Goal: Find specific page/section: Locate a particular part of the current website

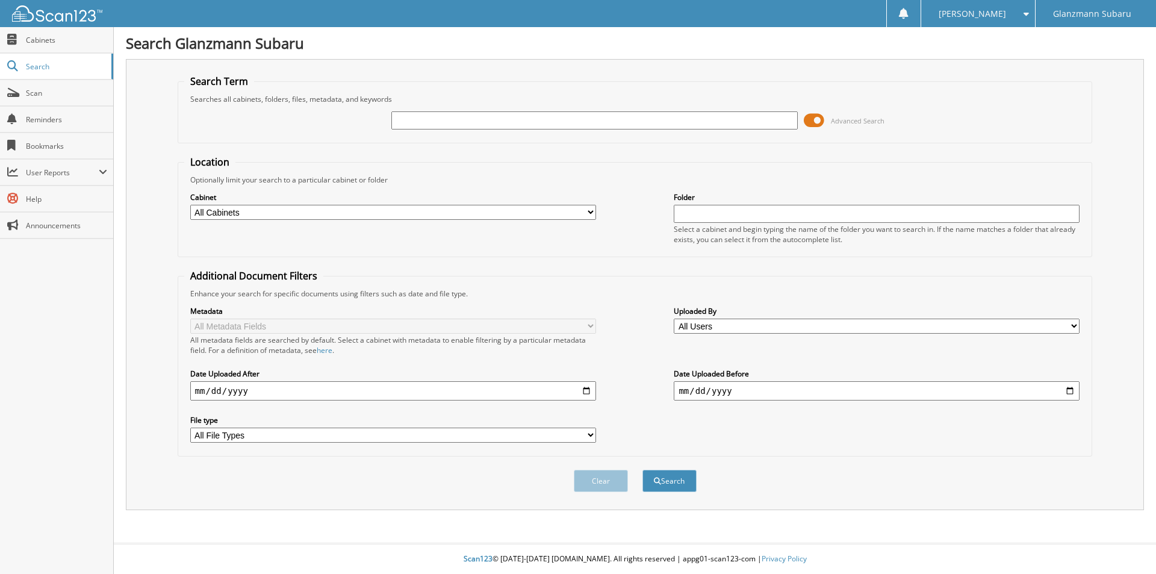
click at [411, 123] on input "text" at bounding box center [594, 120] width 406 height 18
type input "S3131619"
click at [643, 470] on button "Search" at bounding box center [670, 481] width 54 height 22
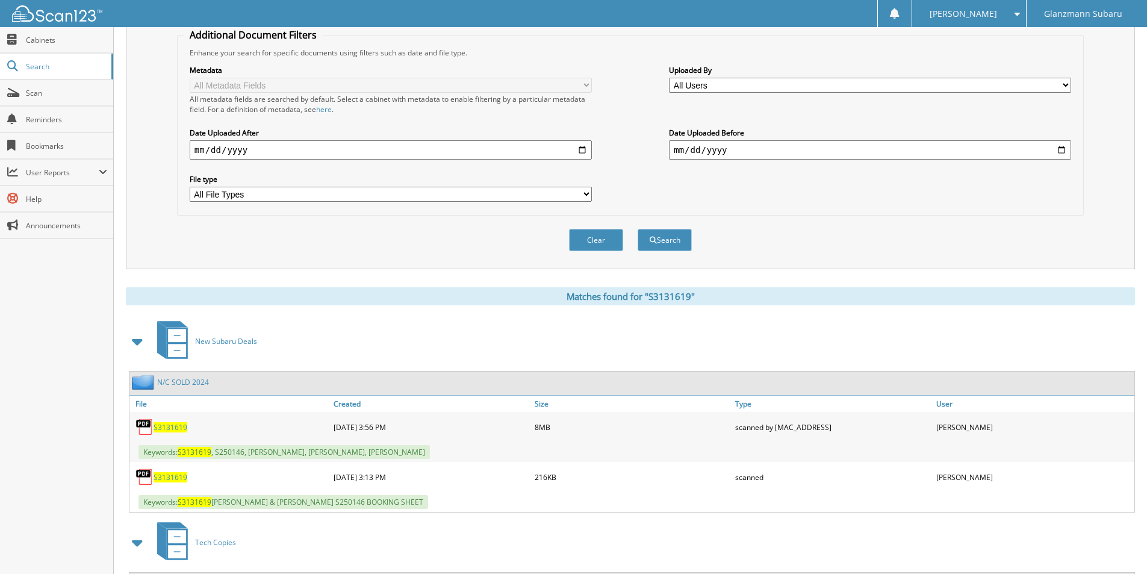
scroll to position [422, 0]
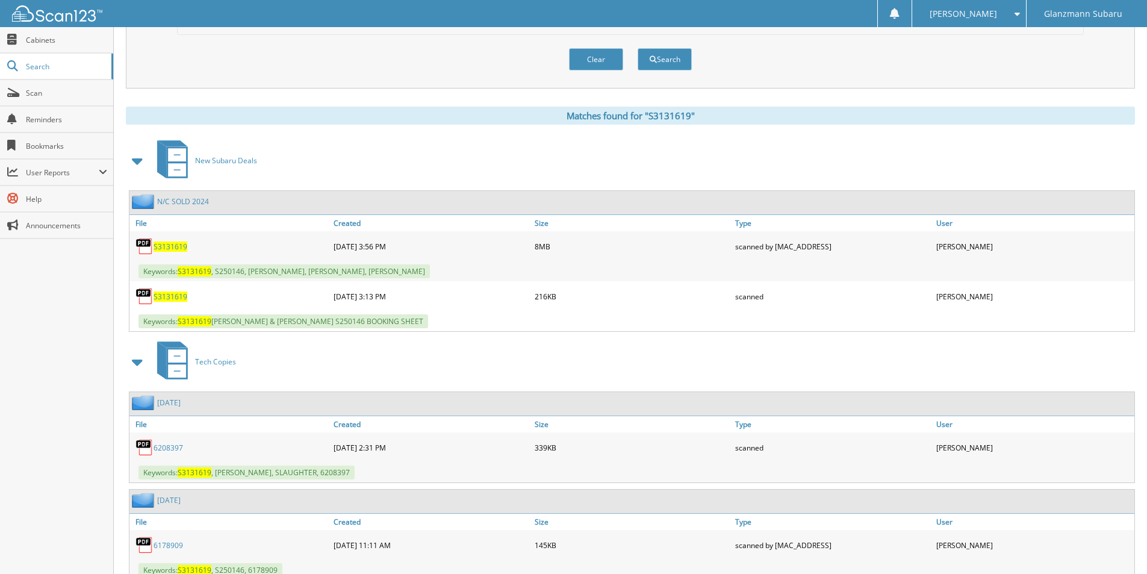
click at [170, 245] on span "S3131619" at bounding box center [171, 246] width 34 height 10
click at [75, 91] on span "Scan" at bounding box center [66, 93] width 81 height 10
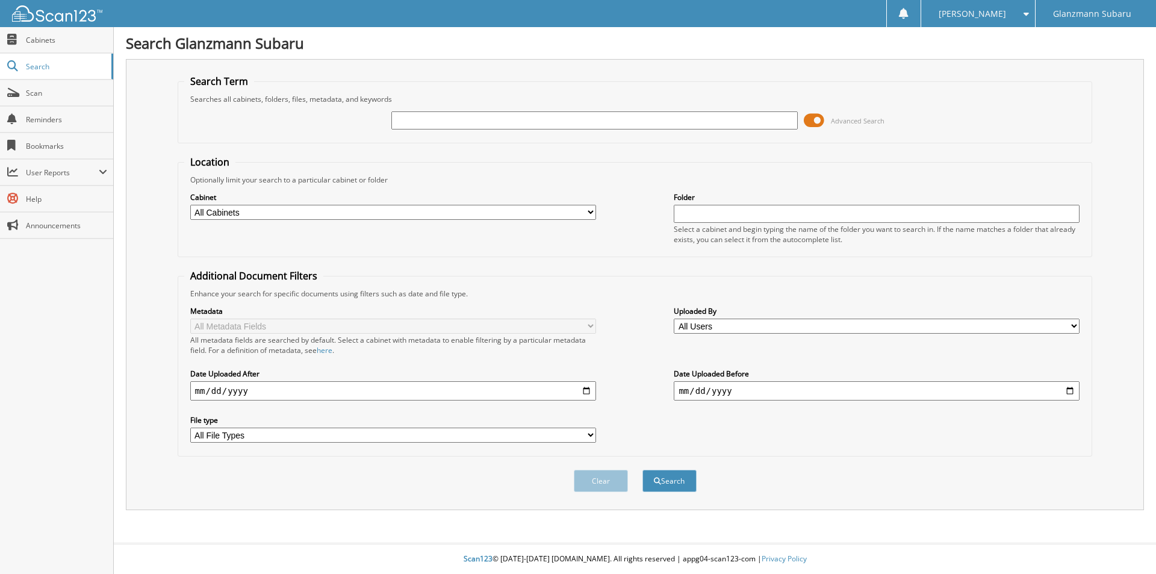
click at [441, 123] on input "text" at bounding box center [594, 120] width 406 height 18
type input "KH564460"
click at [643, 470] on button "Search" at bounding box center [670, 481] width 54 height 22
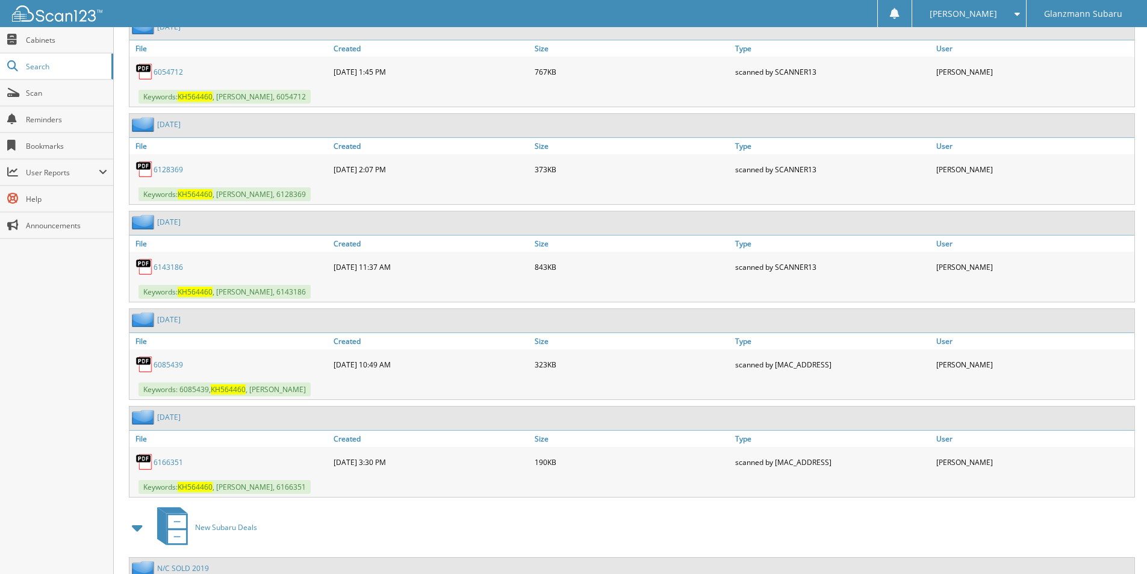
scroll to position [2028, 0]
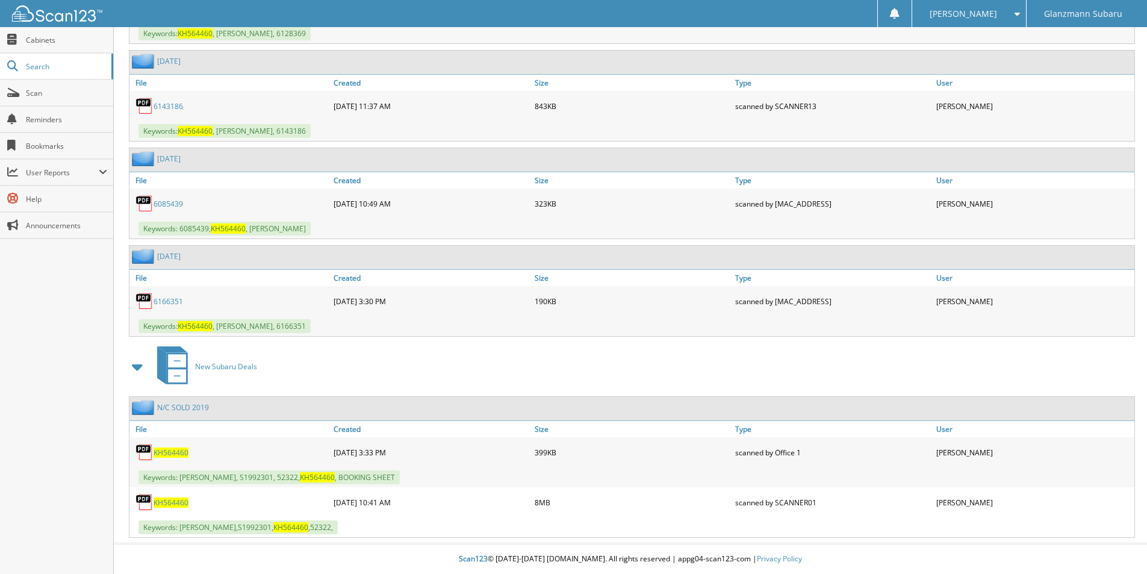
click at [171, 500] on span "KH564460" at bounding box center [171, 502] width 35 height 10
click at [60, 88] on span "Scan" at bounding box center [66, 93] width 81 height 10
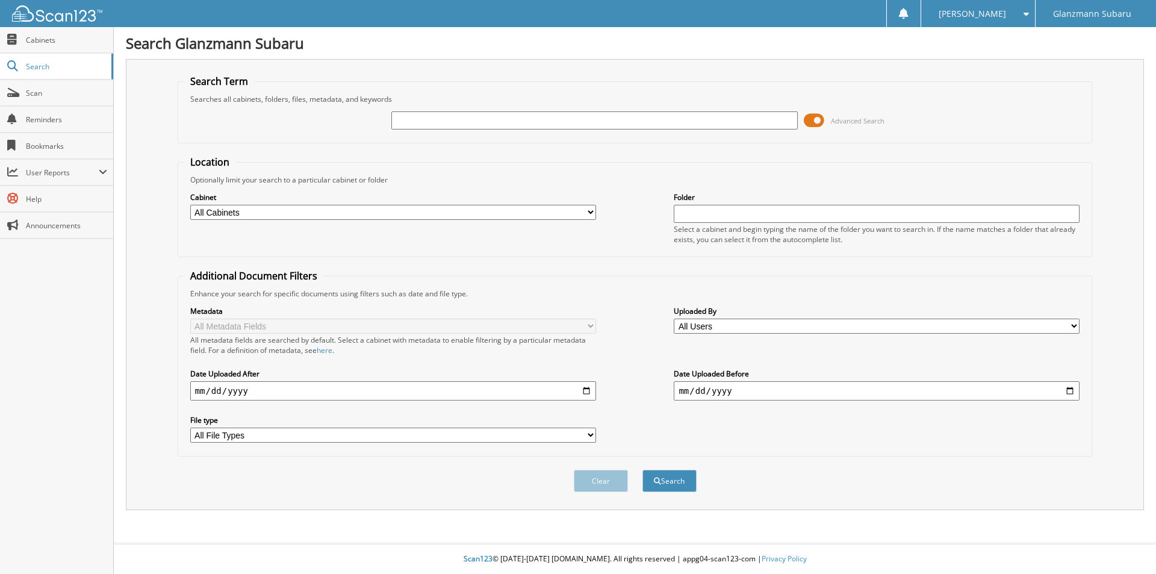
drag, startPoint x: 0, startPoint y: 0, endPoint x: 103, endPoint y: 309, distance: 325.7
click at [103, 309] on div "Close Cabinets Search Scan Reminders Bookmarks User Reports" at bounding box center [57, 300] width 114 height 547
click at [419, 123] on input "text" at bounding box center [594, 120] width 406 height 18
type input "P37054"
click at [643, 470] on button "Search" at bounding box center [670, 481] width 54 height 22
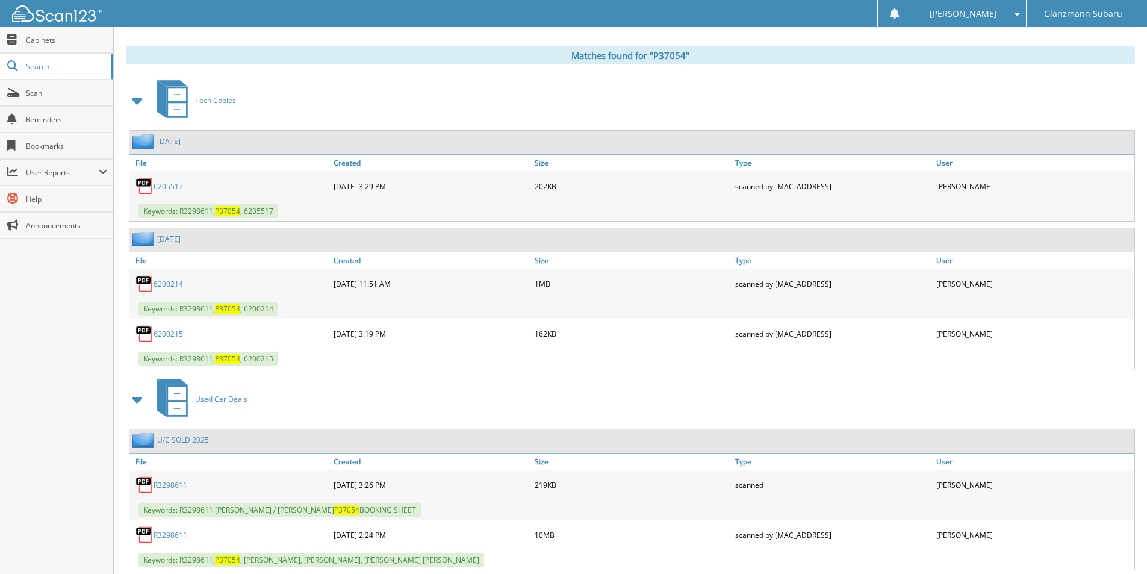
scroll to position [515, 0]
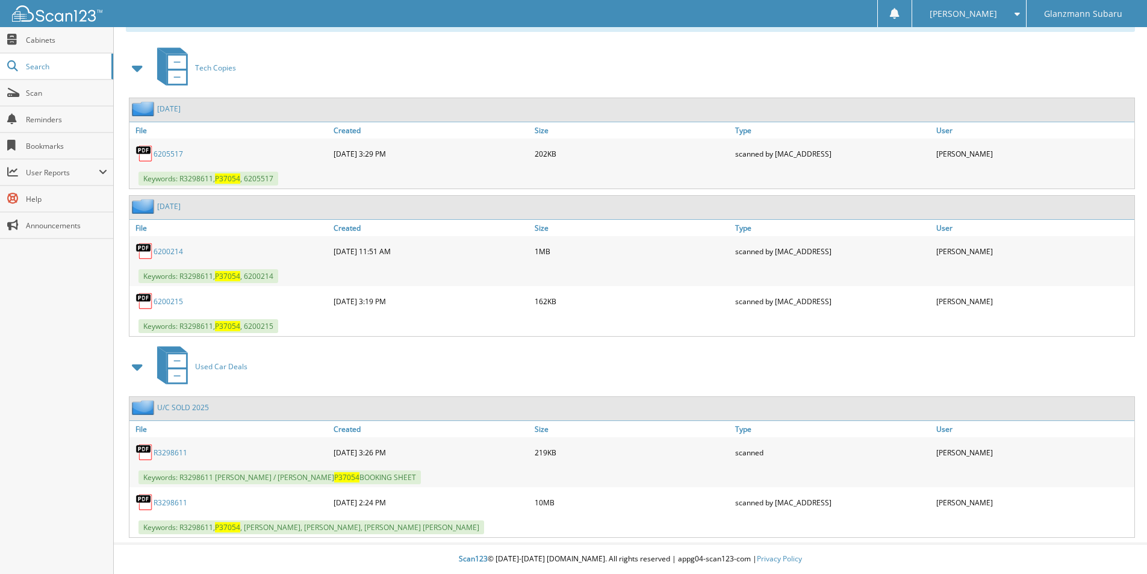
click at [172, 505] on link "R3298611" at bounding box center [171, 502] width 34 height 10
click at [57, 93] on span "Scan" at bounding box center [66, 93] width 81 height 10
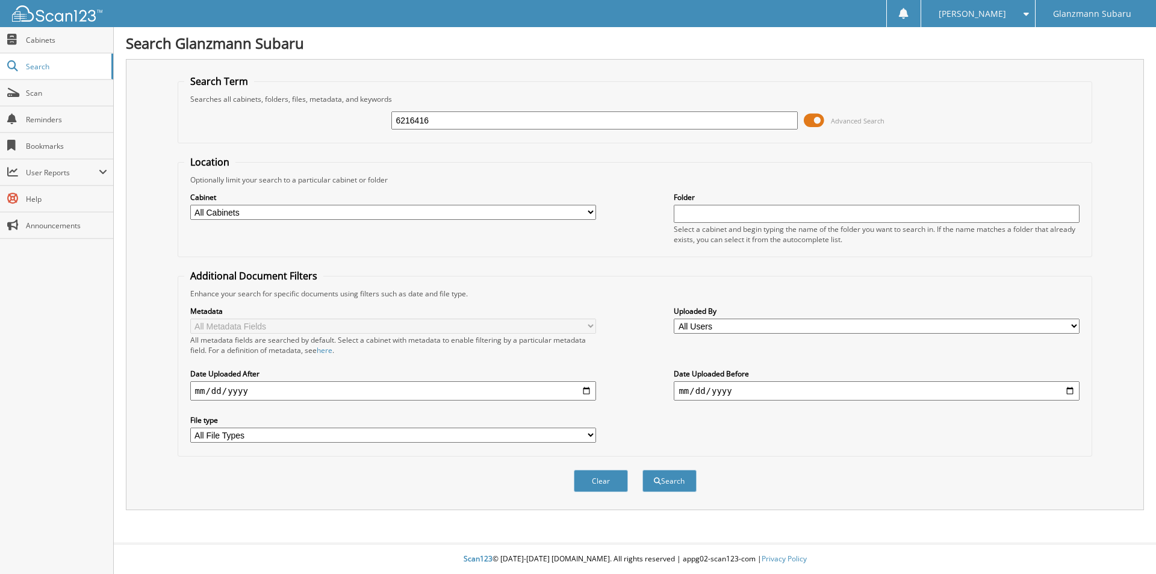
type input "6216416"
click at [643, 470] on button "Search" at bounding box center [670, 481] width 54 height 22
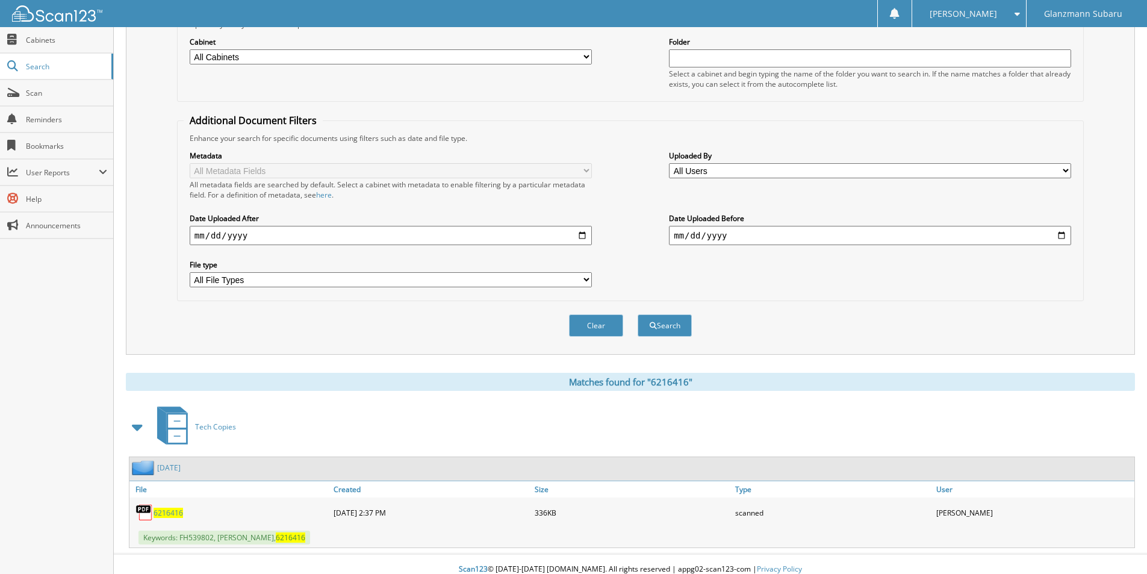
scroll to position [166, 0]
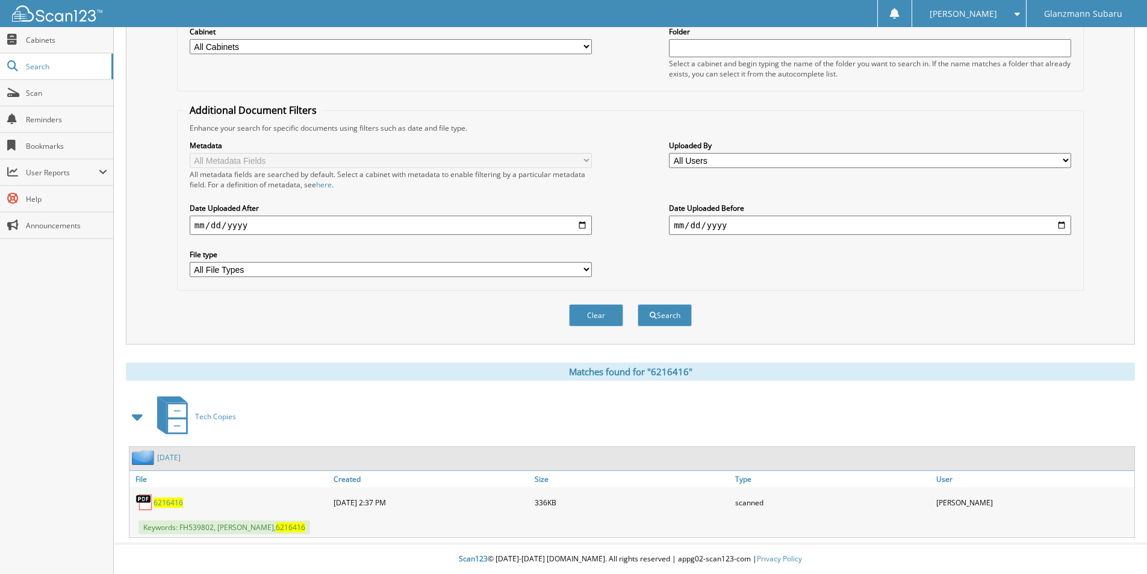
click at [170, 503] on span "6216416" at bounding box center [169, 502] width 30 height 10
click at [593, 317] on button "Clear" at bounding box center [596, 315] width 54 height 22
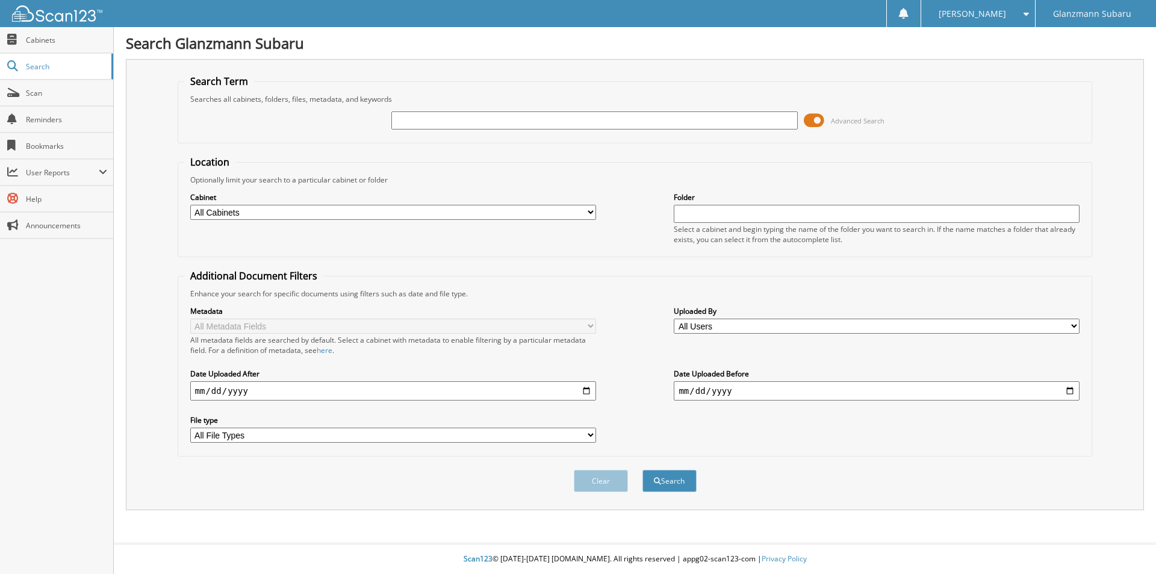
click at [419, 117] on input "text" at bounding box center [594, 120] width 406 height 18
type input "6204924"
click at [643, 470] on button "Search" at bounding box center [670, 481] width 54 height 22
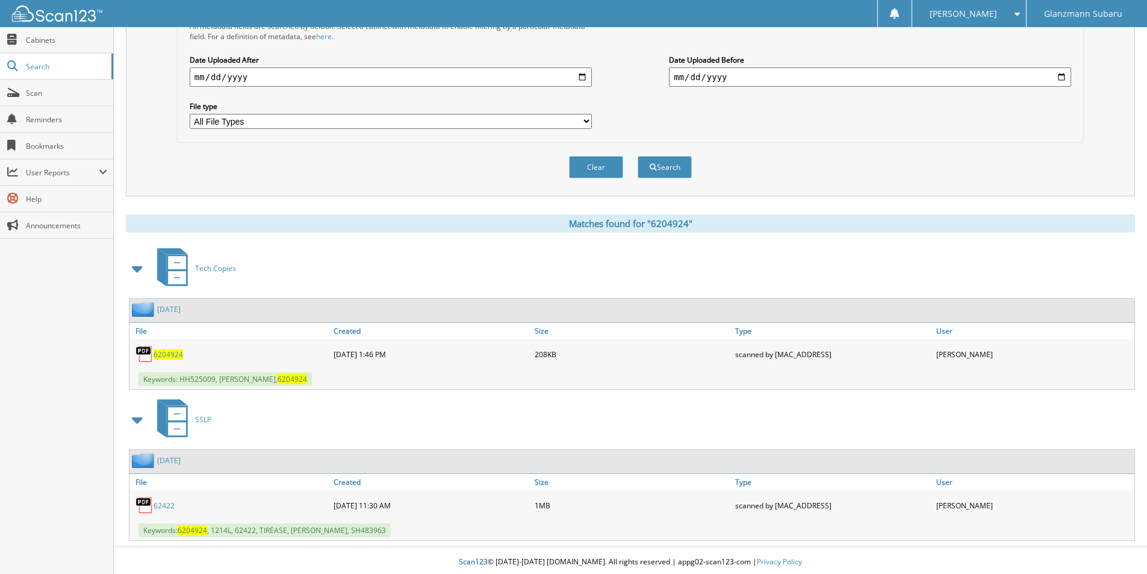
scroll to position [317, 0]
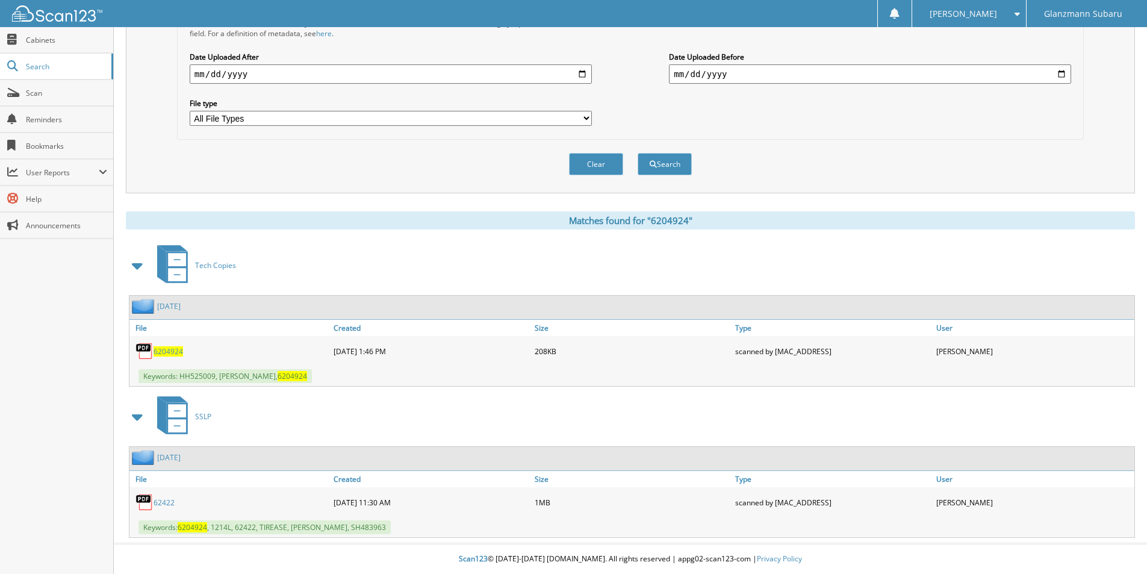
click at [169, 506] on link "62422" at bounding box center [164, 502] width 21 height 10
click at [64, 98] on link "Scan" at bounding box center [56, 93] width 113 height 26
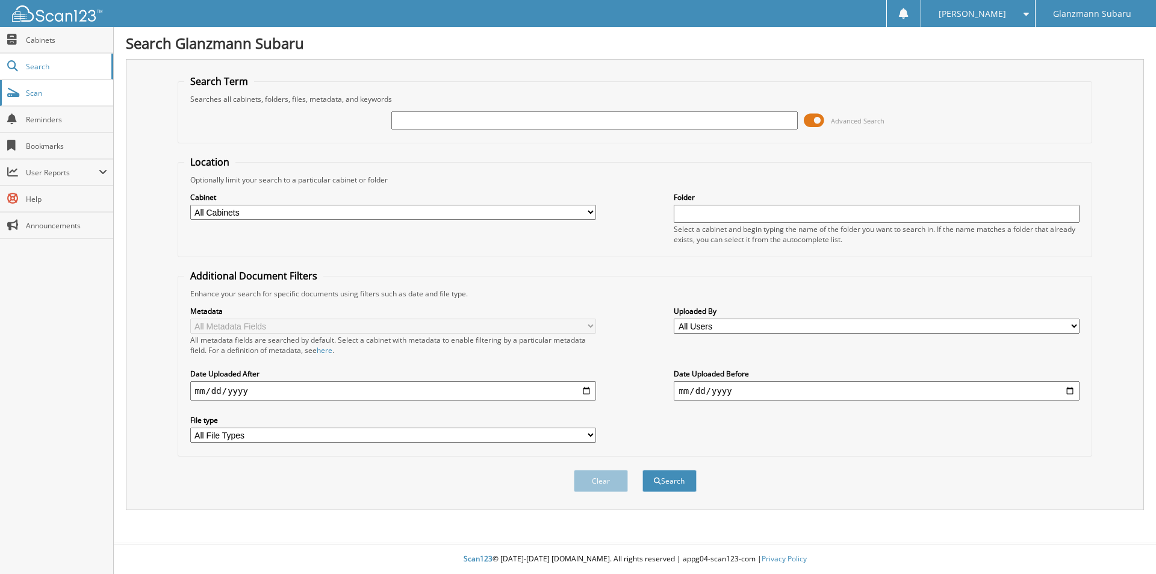
click at [73, 95] on span "Scan" at bounding box center [66, 93] width 81 height 10
